Goal: Information Seeking & Learning: Learn about a topic

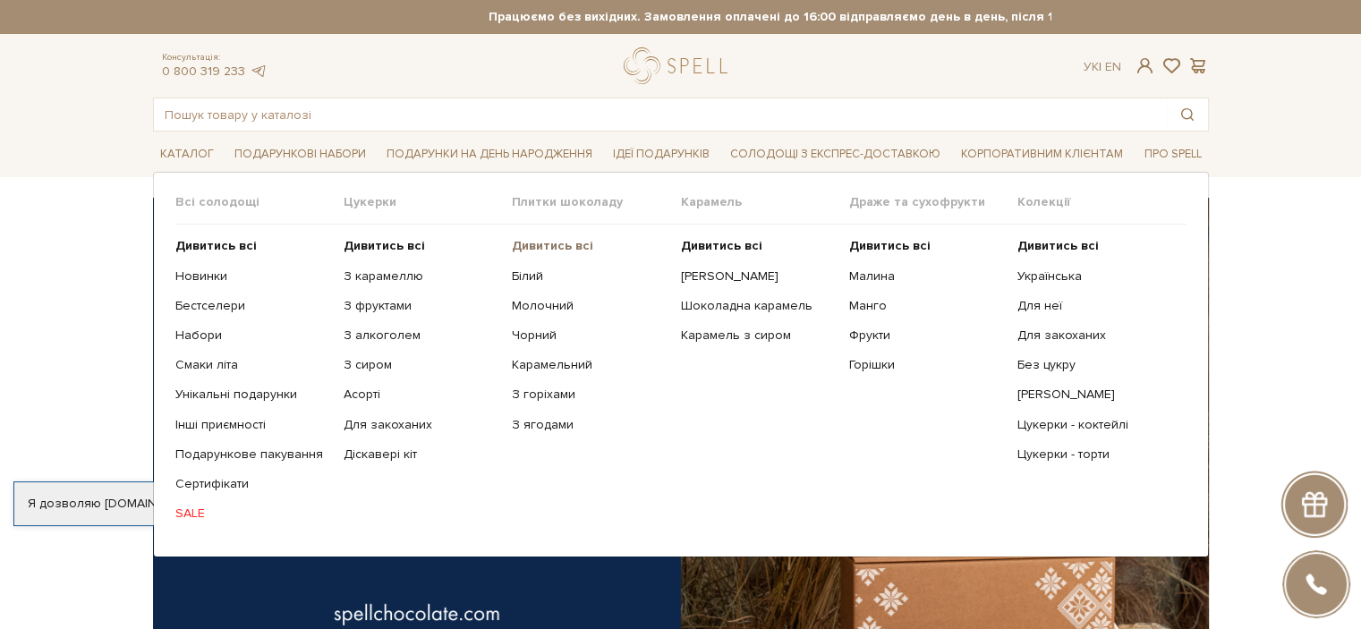
click at [555, 240] on b "Дивитись всі" at bounding box center [552, 245] width 81 height 15
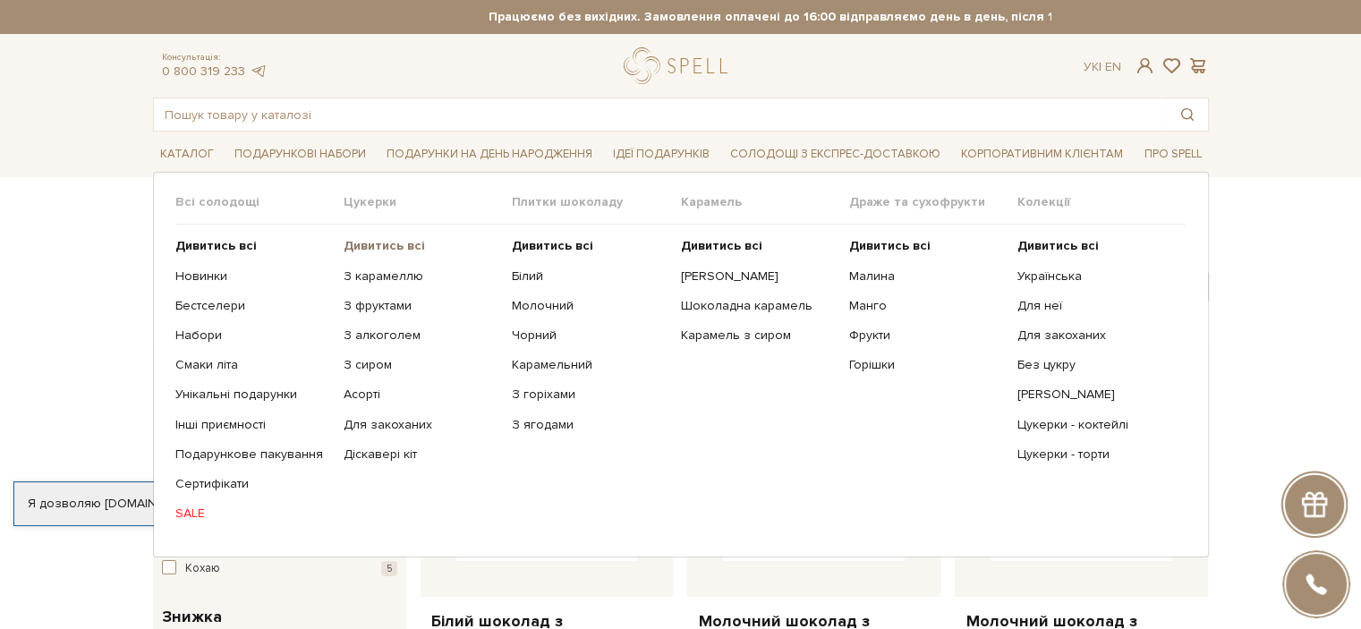
click at [382, 249] on b "Дивитись всі" at bounding box center [384, 245] width 81 height 15
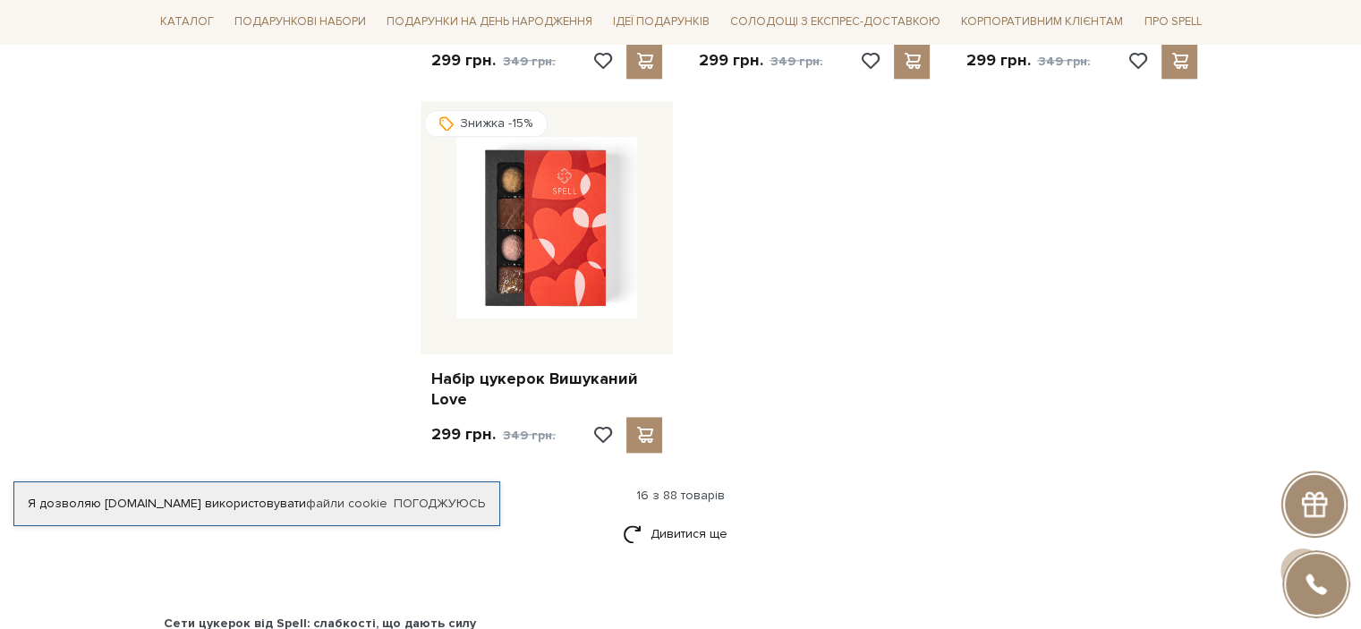
scroll to position [2147, 0]
click at [716, 532] on link "Дивитися ще" at bounding box center [681, 531] width 116 height 31
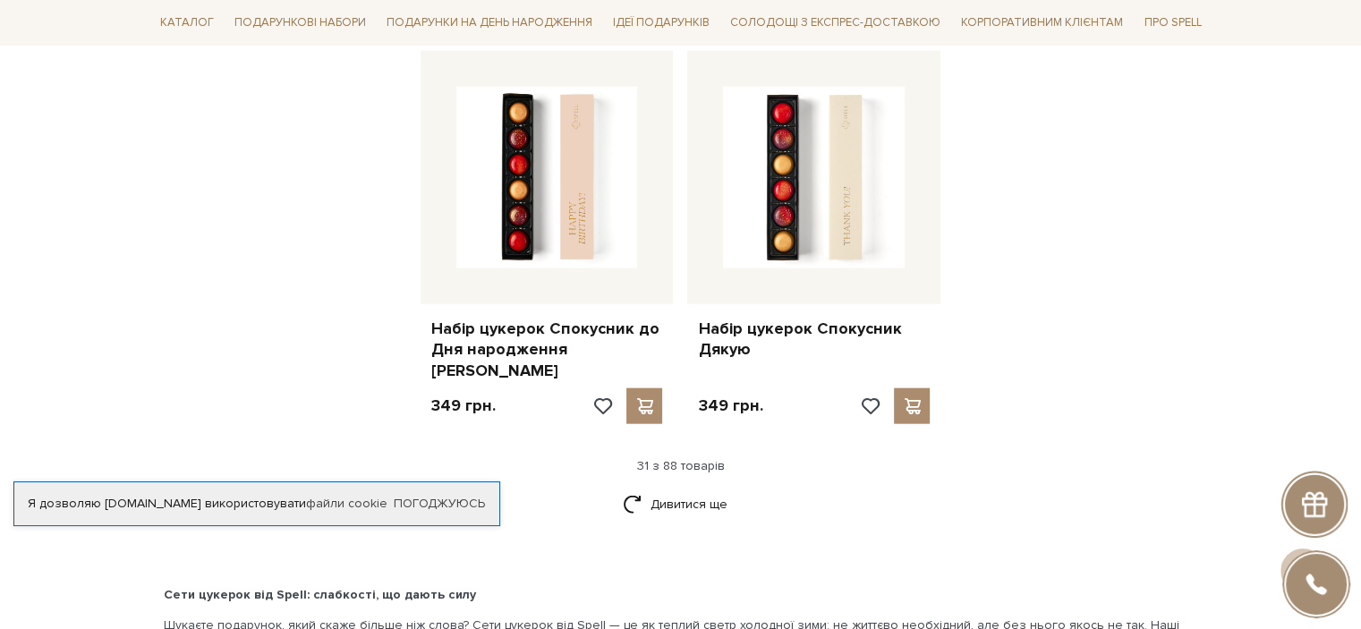
scroll to position [4384, 0]
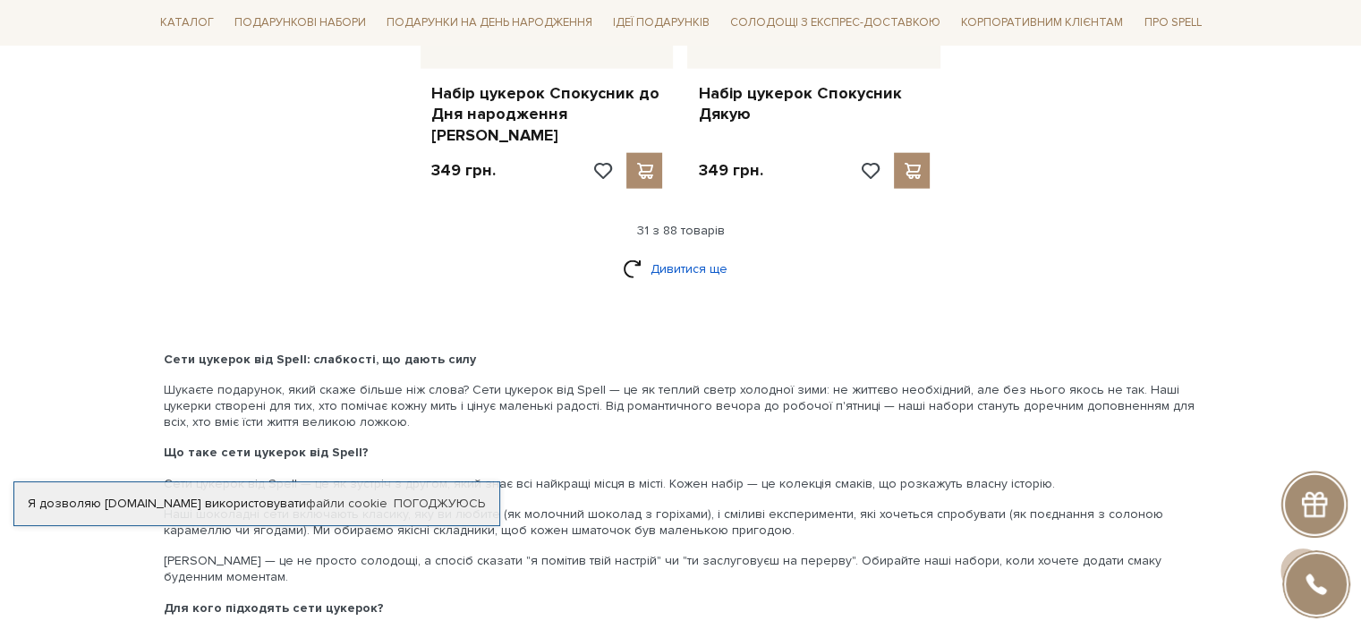
click at [669, 253] on link "Дивитися ще" at bounding box center [681, 268] width 116 height 31
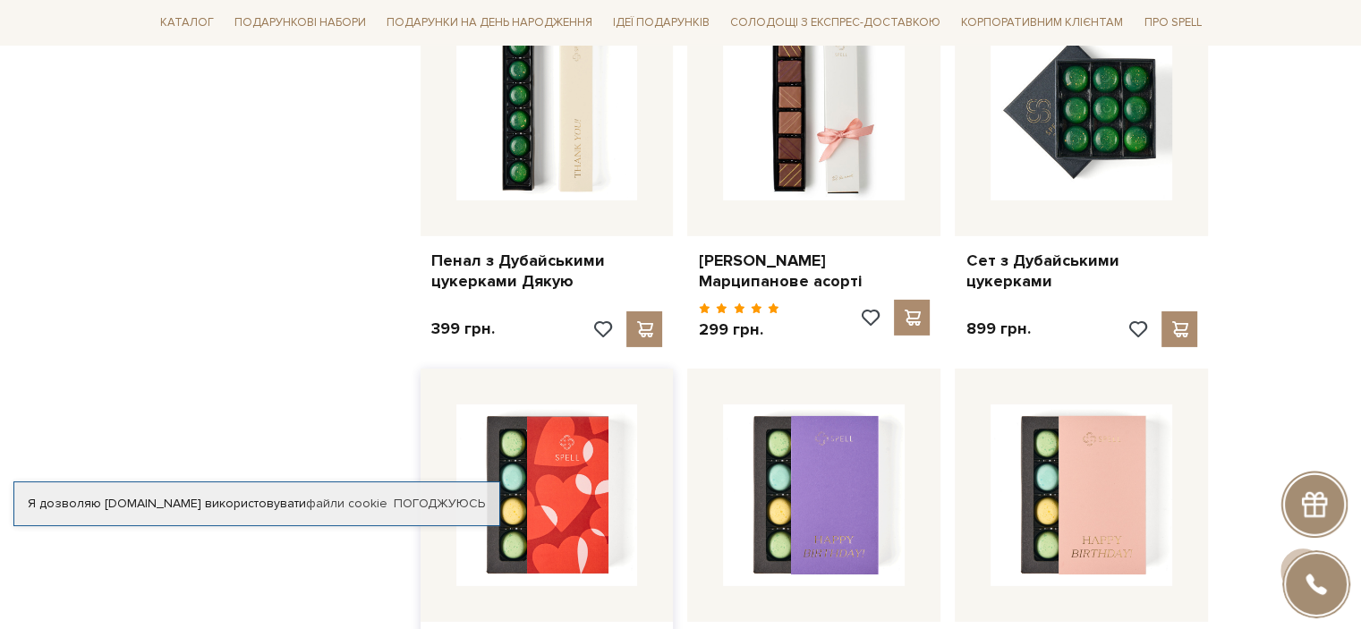
scroll to position [6173, 0]
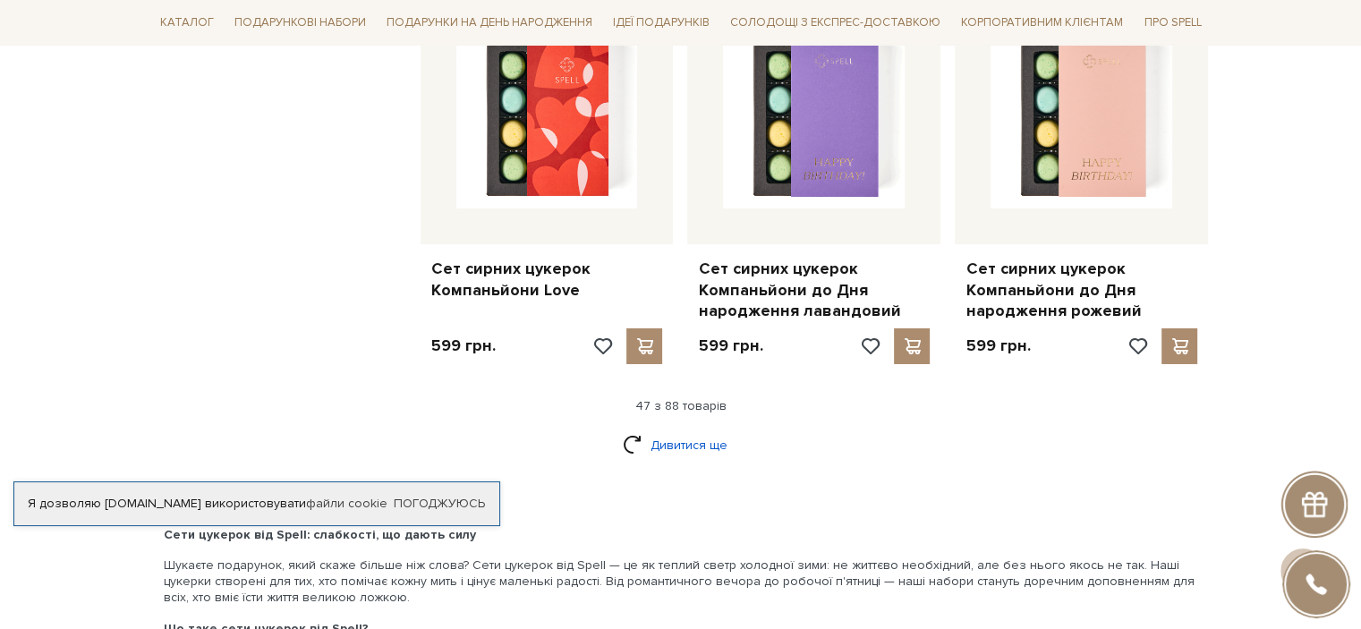
click at [714, 429] on link "Дивитися ще" at bounding box center [681, 444] width 116 height 31
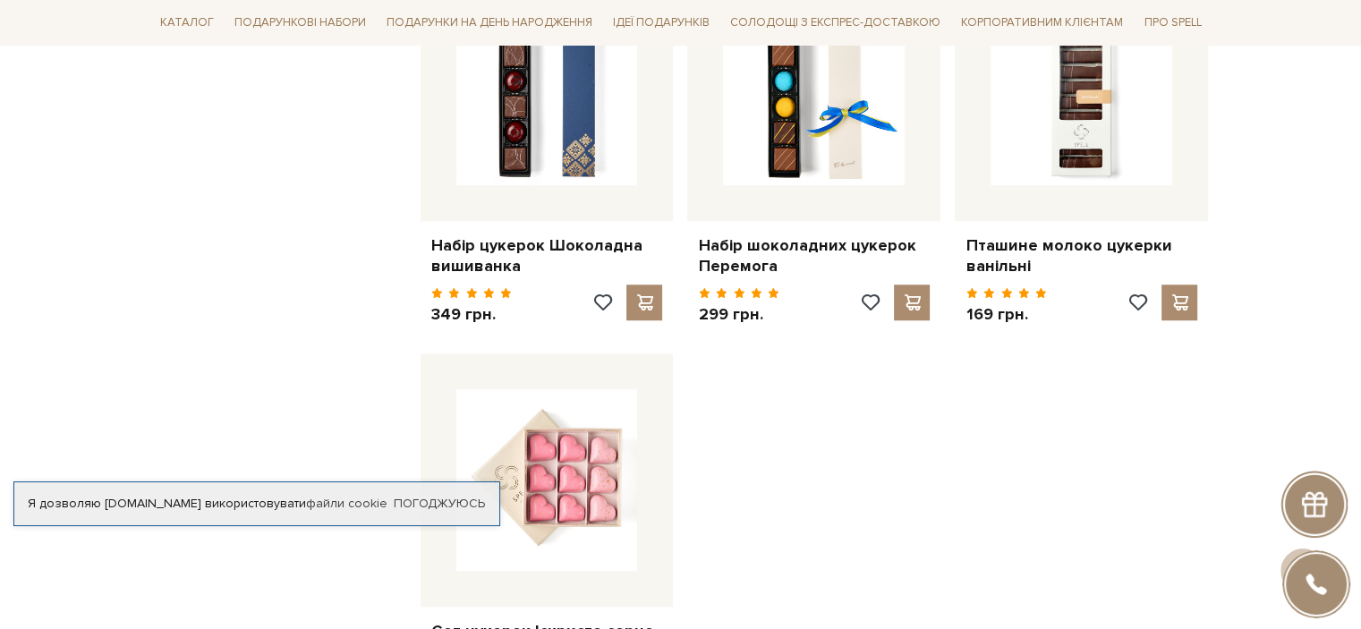
scroll to position [8499, 0]
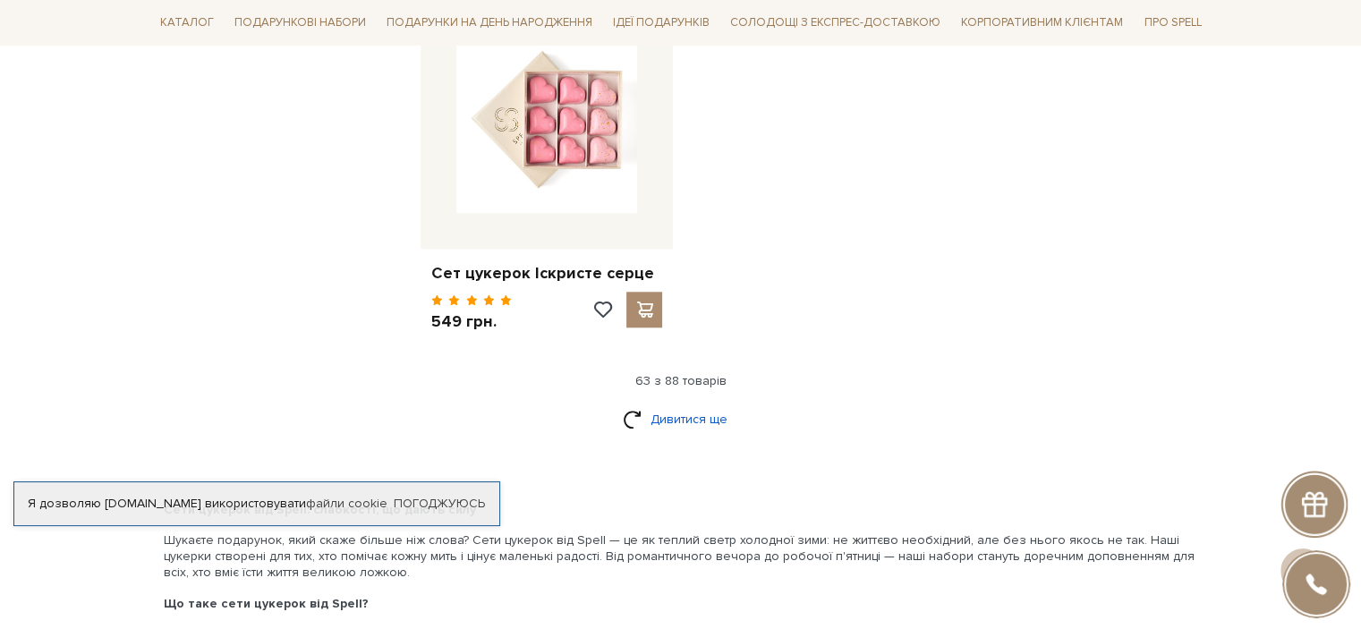
click at [709, 403] on link "Дивитися ще" at bounding box center [681, 418] width 116 height 31
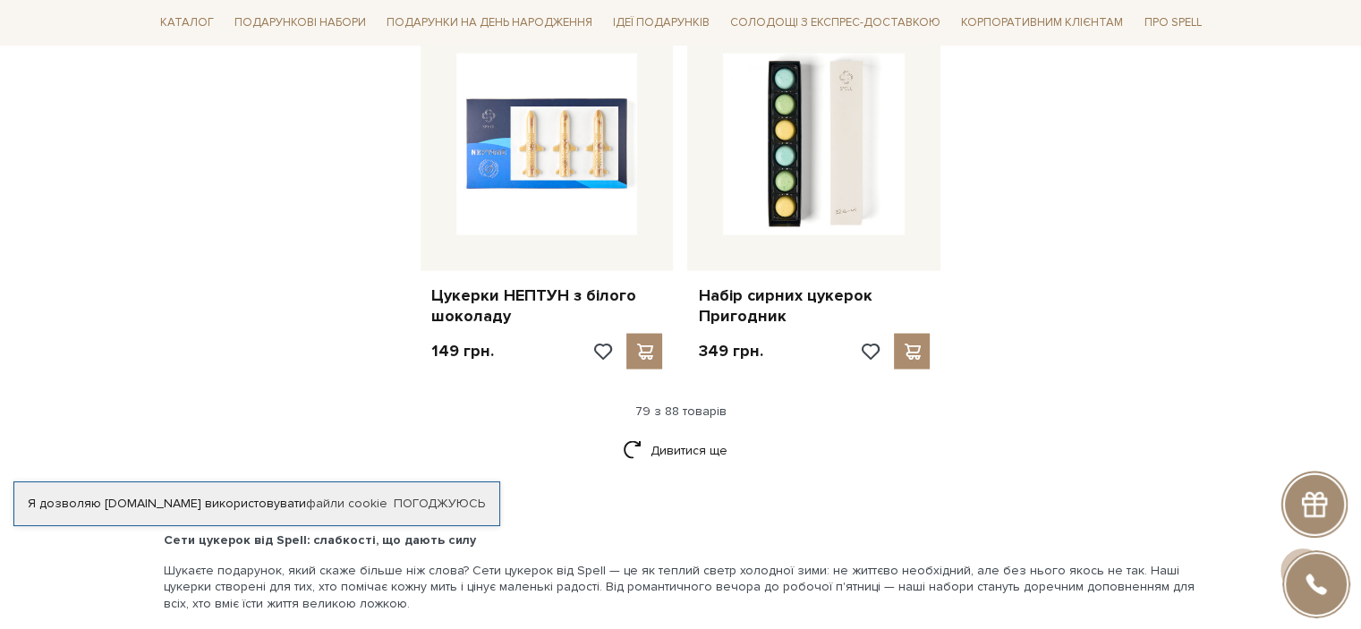
scroll to position [10378, 0]
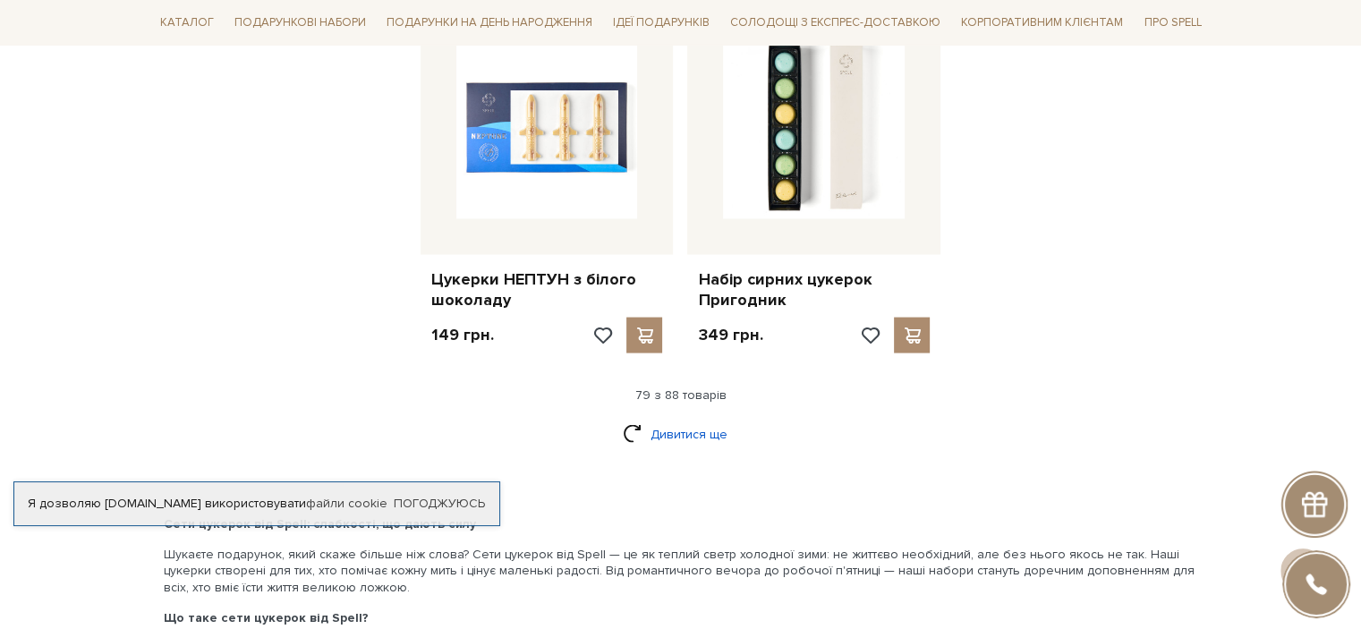
click at [702, 419] on link "Дивитися ще" at bounding box center [681, 434] width 116 height 31
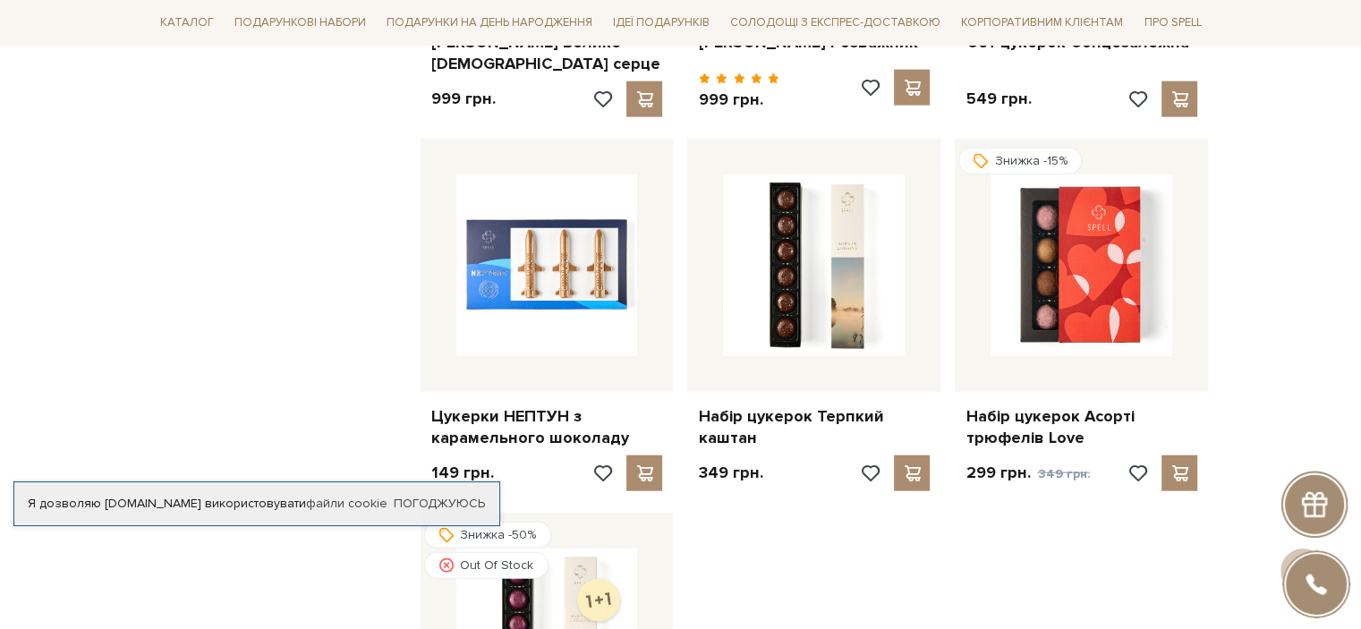
scroll to position [11004, 0]
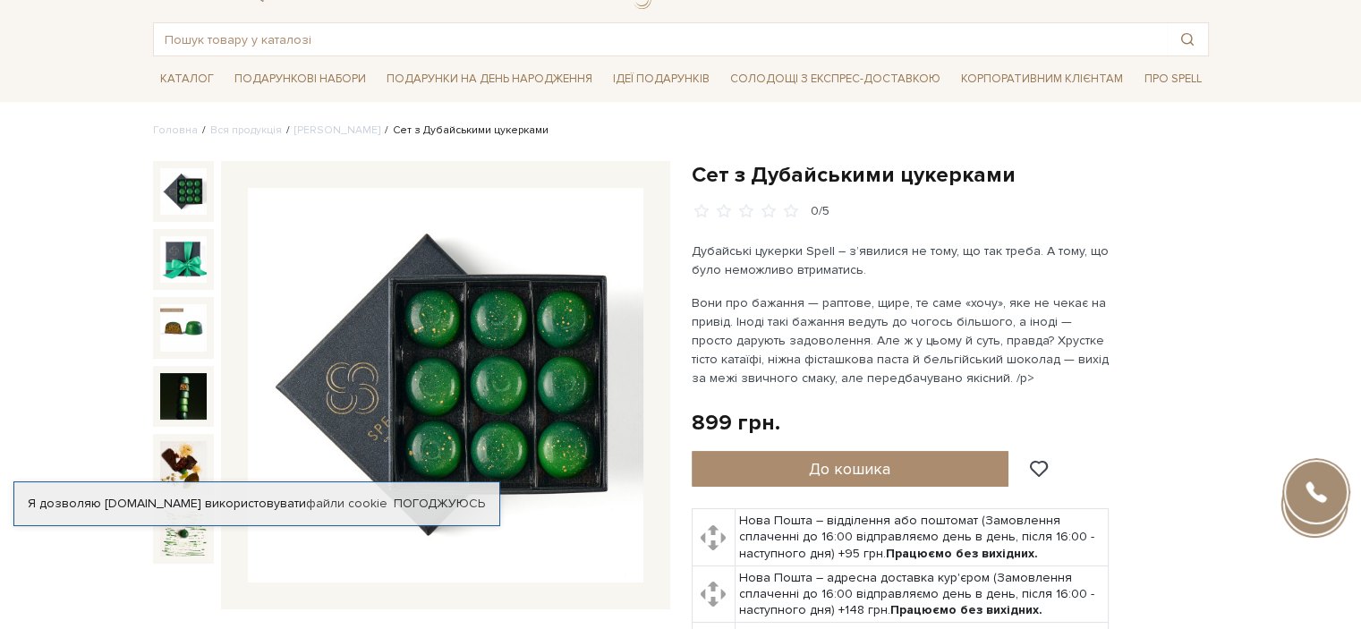
scroll to position [179, 0]
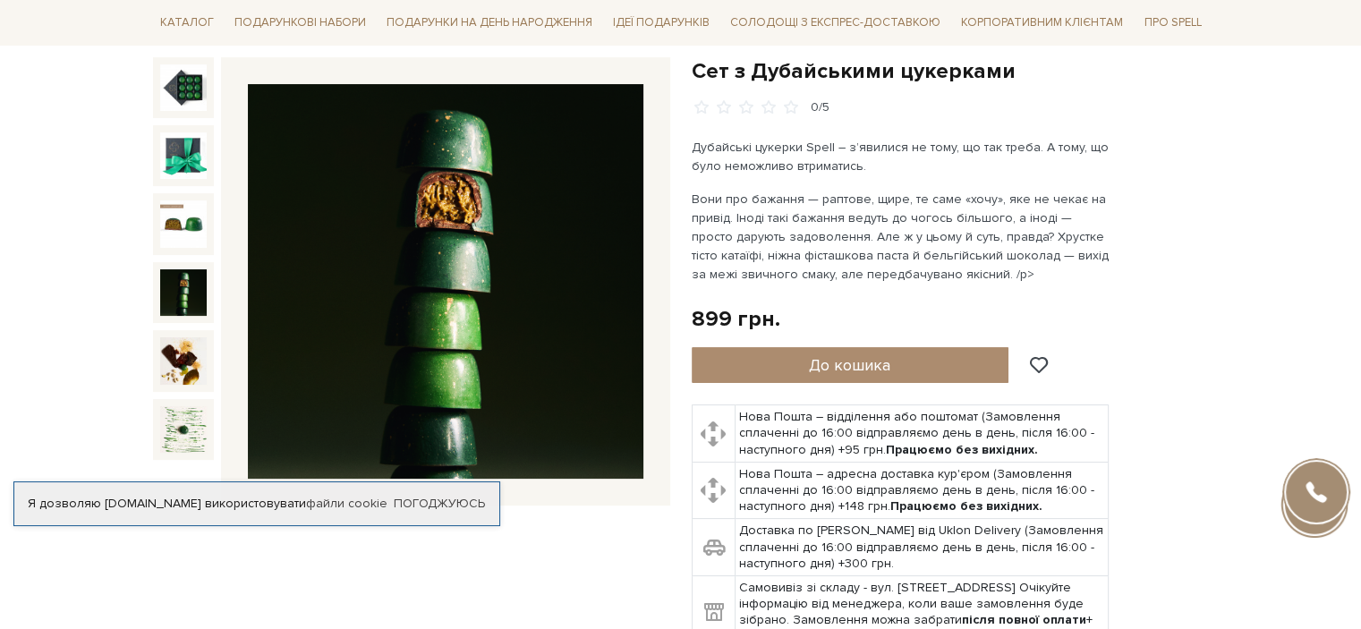
click at [186, 364] on img at bounding box center [183, 360] width 47 height 47
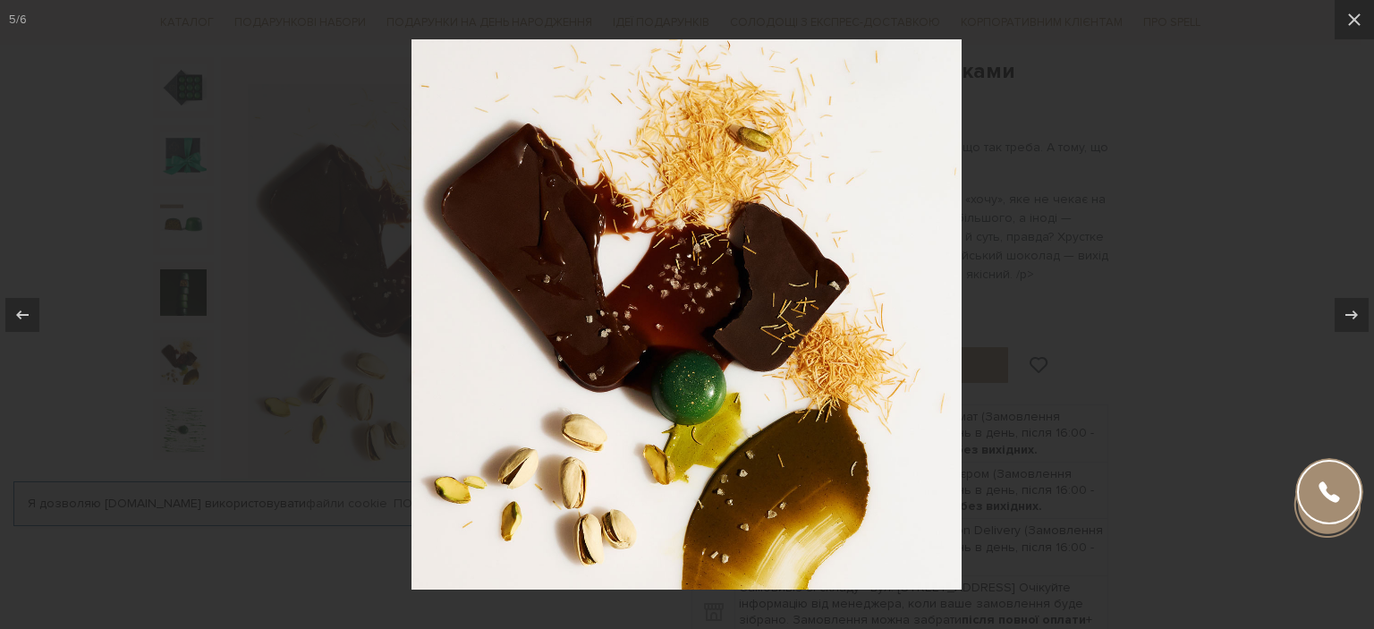
click at [193, 428] on div at bounding box center [687, 314] width 1374 height 629
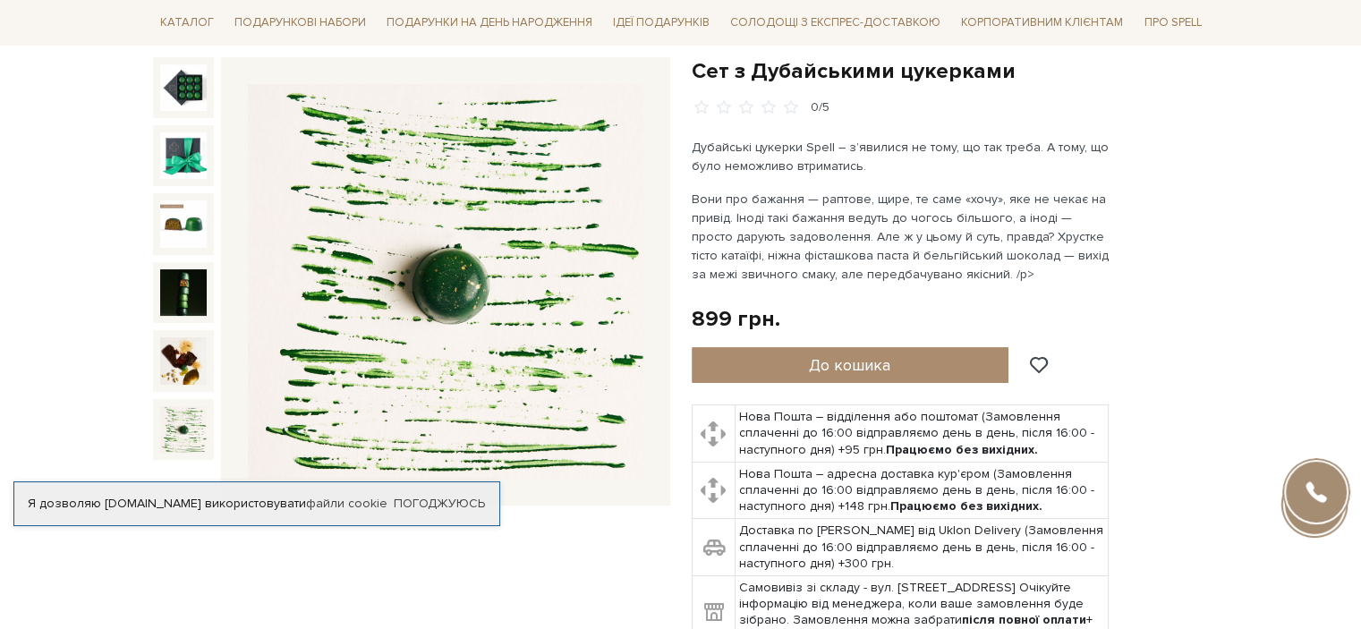
click at [183, 432] on img at bounding box center [183, 429] width 47 height 47
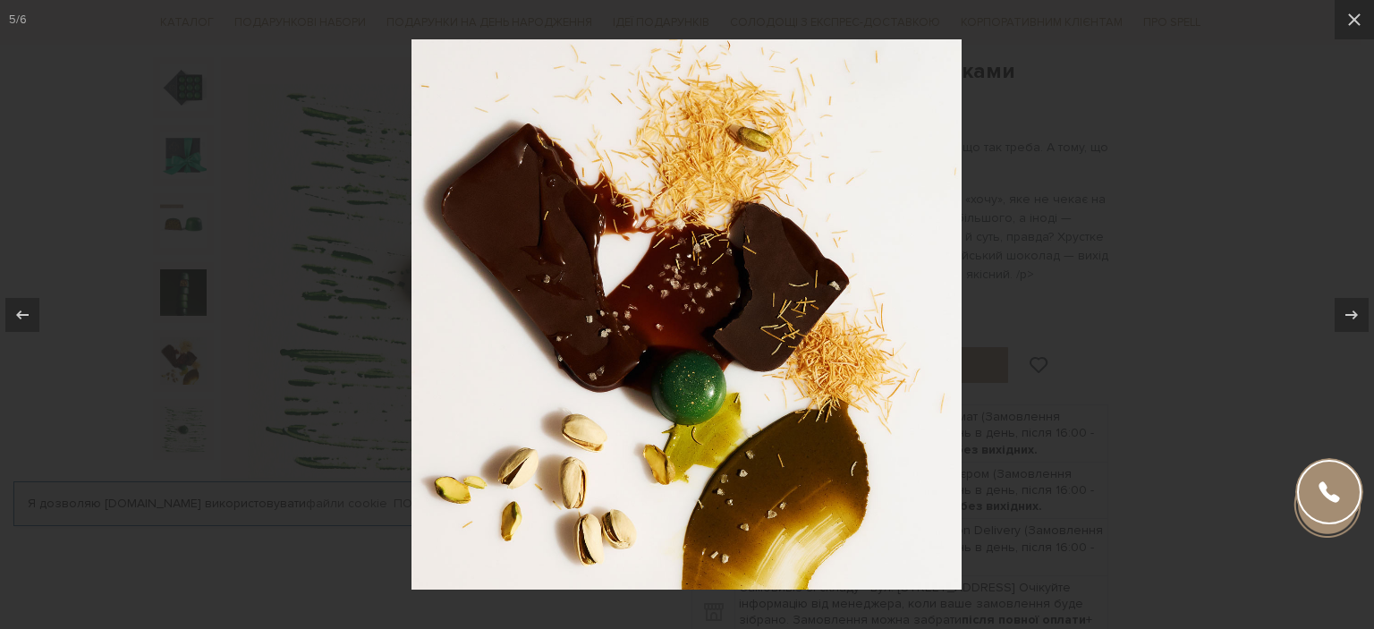
click at [183, 398] on div at bounding box center [687, 314] width 1374 height 629
click at [268, 339] on div at bounding box center [687, 314] width 1374 height 629
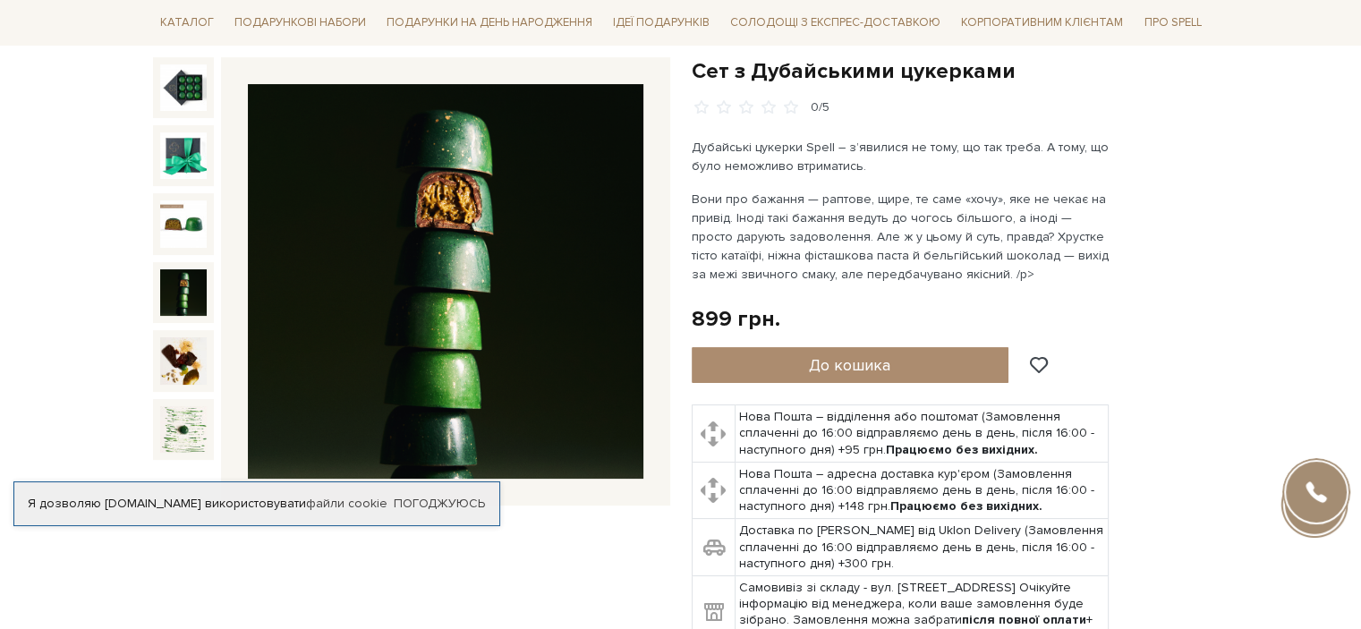
click at [189, 283] on img at bounding box center [183, 292] width 47 height 47
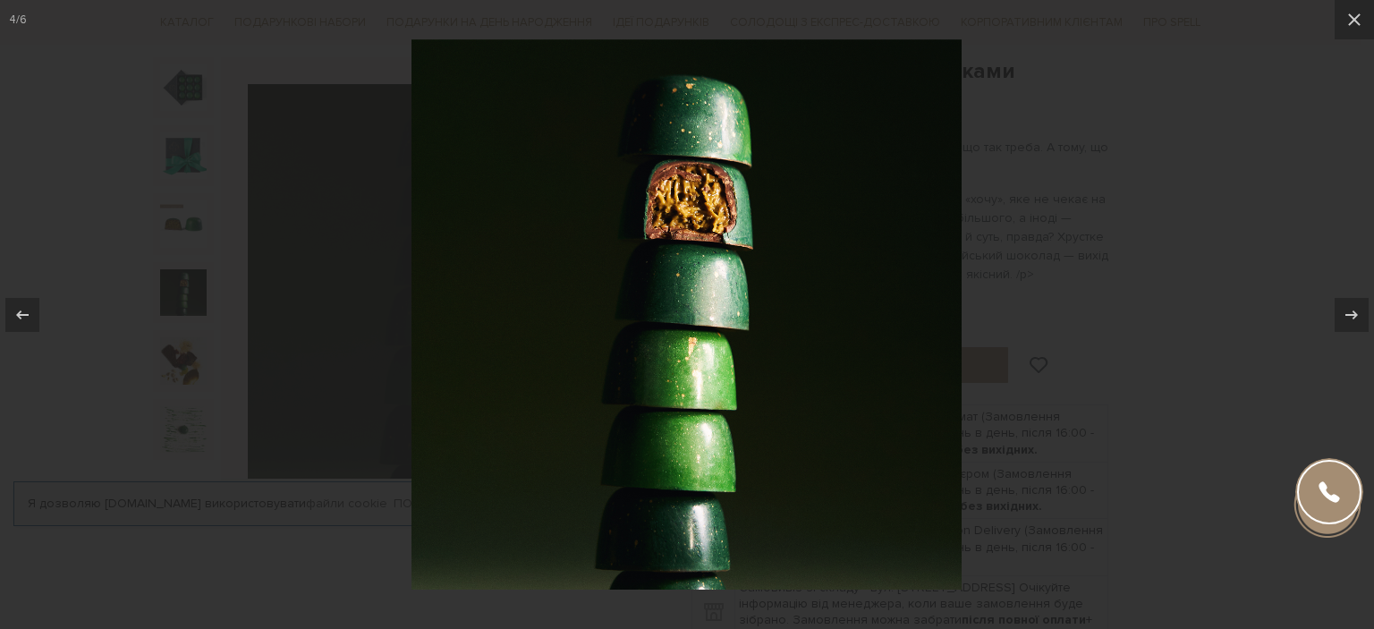
click at [199, 209] on div at bounding box center [687, 314] width 1374 height 629
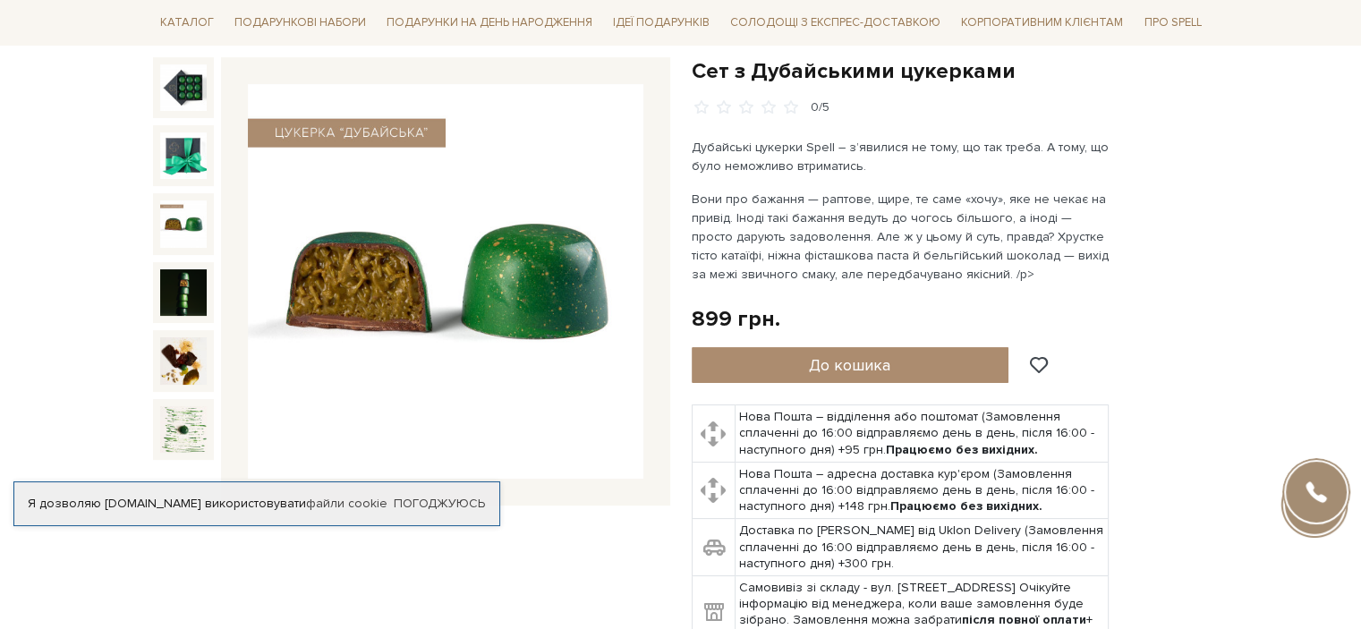
click at [186, 216] on img at bounding box center [183, 223] width 47 height 47
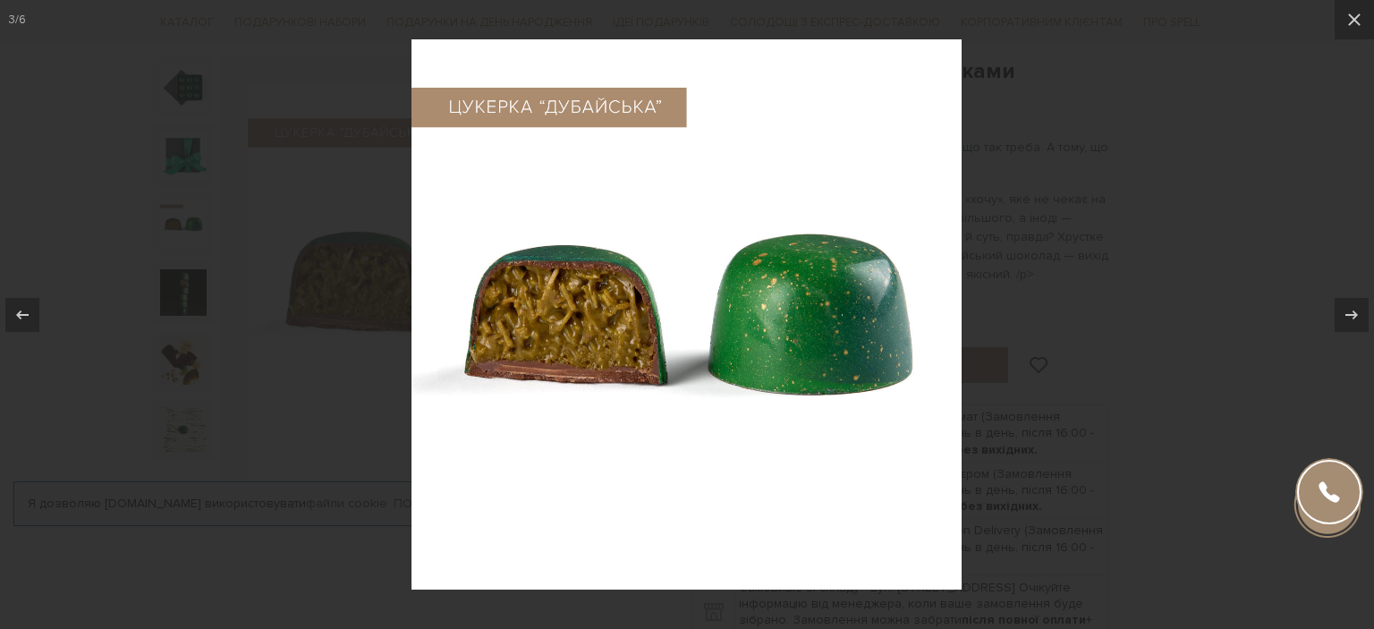
drag, startPoint x: 1328, startPoint y: 193, endPoint x: 1293, endPoint y: 185, distance: 35.8
click at [1328, 193] on div at bounding box center [687, 314] width 1374 height 629
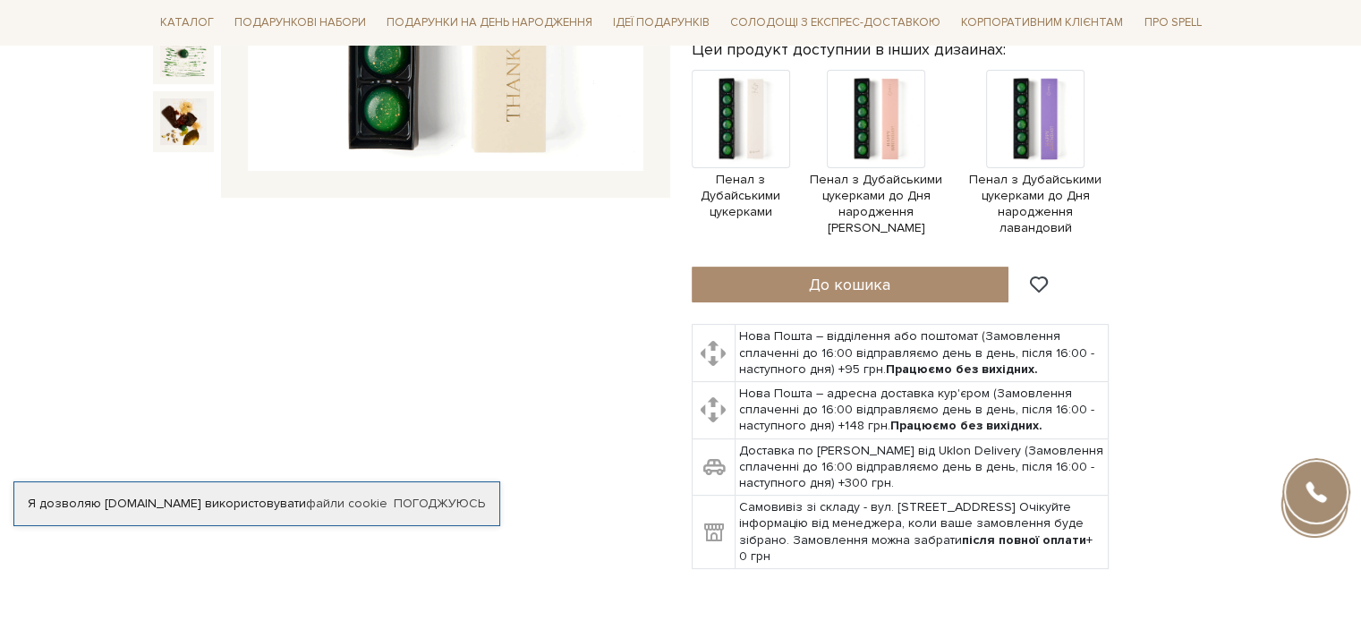
scroll to position [179, 0]
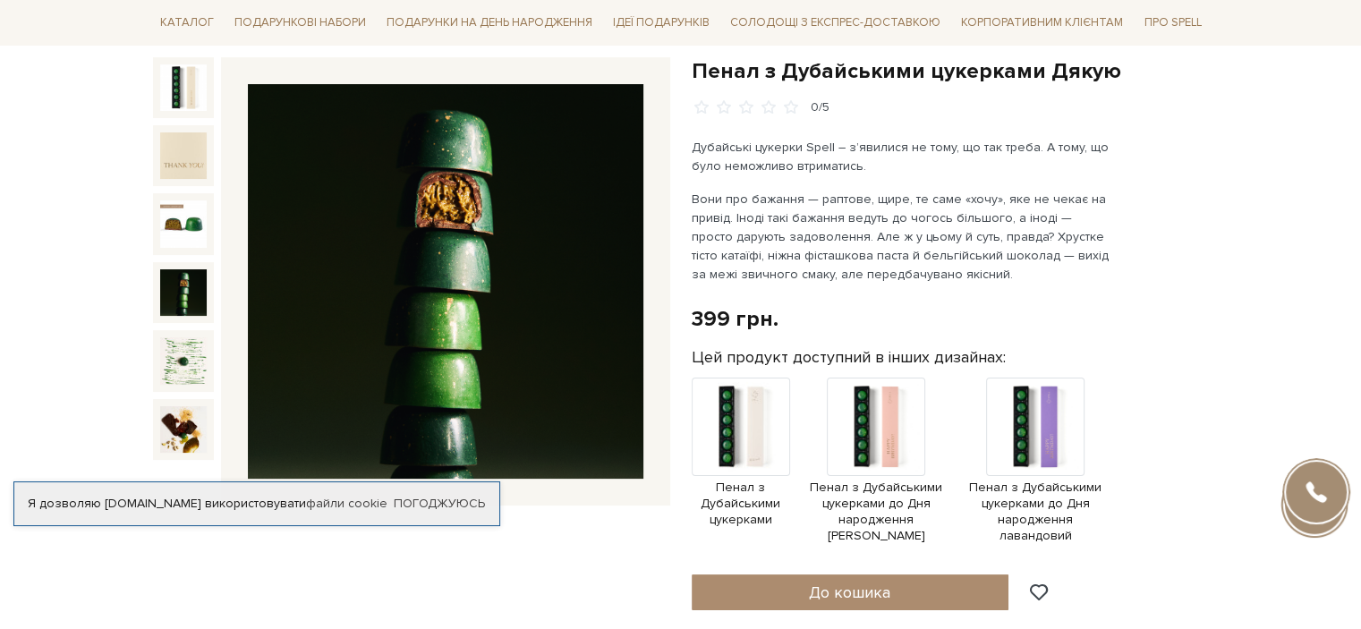
click at [191, 293] on img at bounding box center [183, 292] width 47 height 47
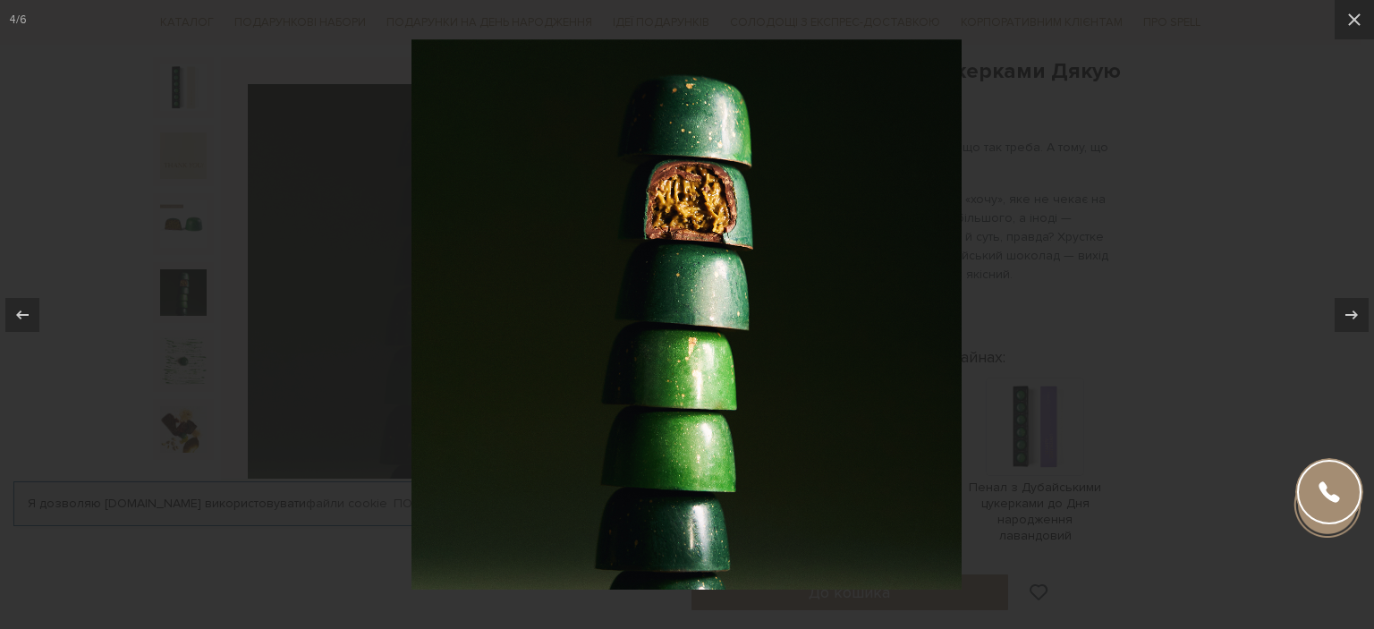
click at [1235, 192] on div at bounding box center [687, 314] width 1374 height 629
